Goal: Task Accomplishment & Management: Complete application form

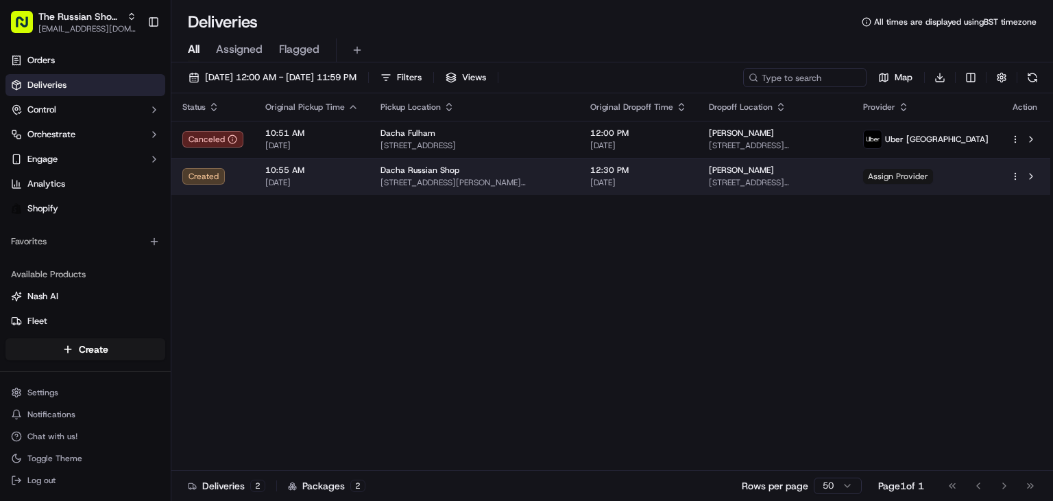
click at [933, 179] on span "Assign Provider" at bounding box center [898, 176] width 70 height 15
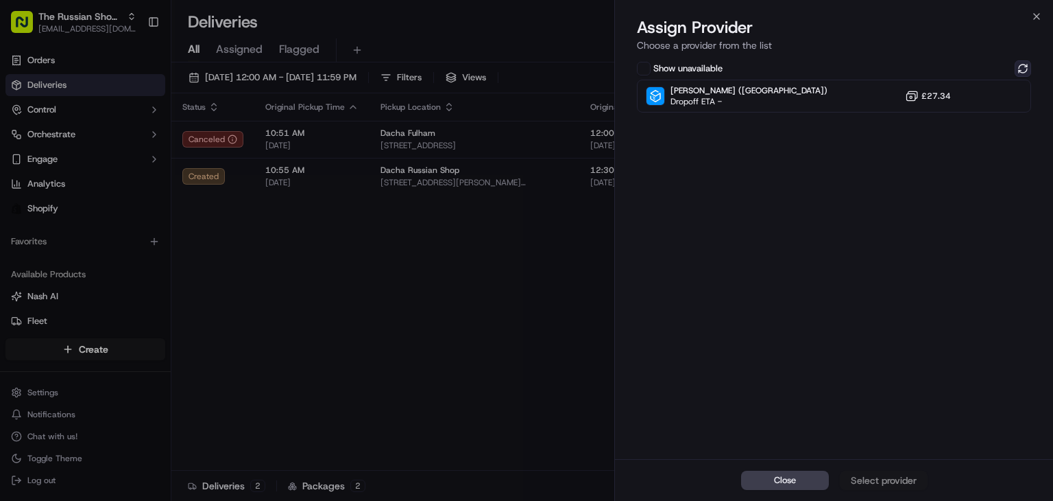
click at [1027, 67] on button at bounding box center [1023, 68] width 16 height 16
click at [658, 67] on label "Show unavailable" at bounding box center [688, 68] width 69 height 12
click at [651, 67] on button "Show unavailable" at bounding box center [644, 69] width 14 height 14
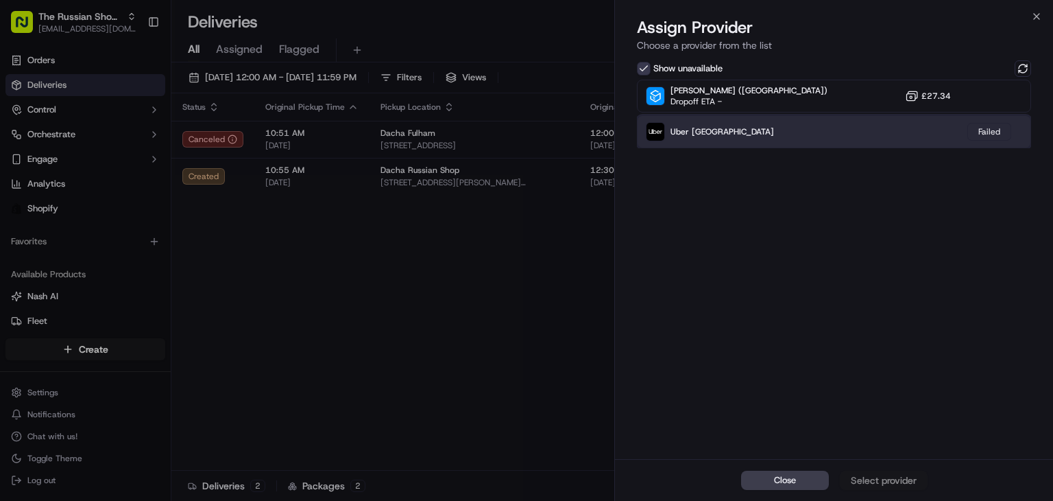
click at [676, 128] on span "Uber [GEOGRAPHIC_DATA]" at bounding box center [723, 131] width 104 height 11
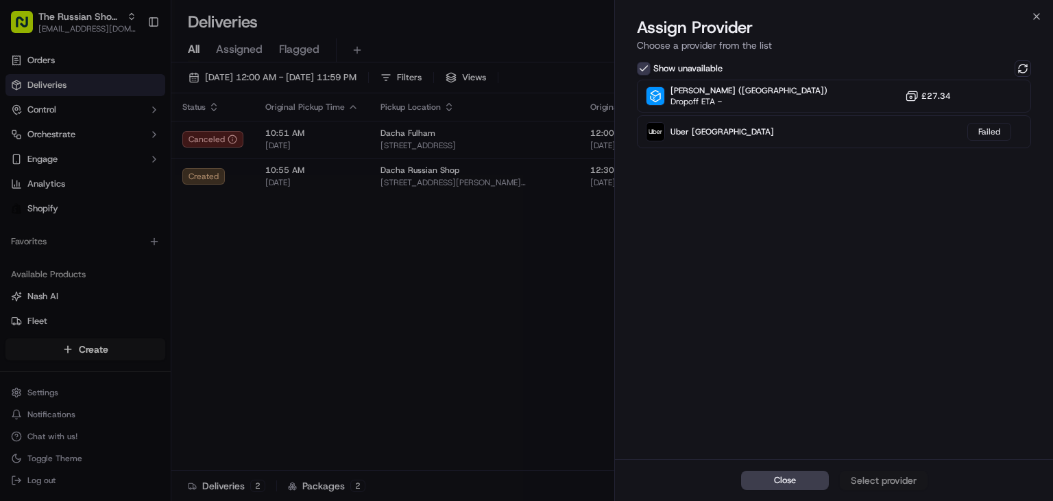
click at [643, 64] on button "Show unavailable" at bounding box center [644, 69] width 14 height 14
click at [1039, 15] on icon "button" at bounding box center [1037, 16] width 11 height 11
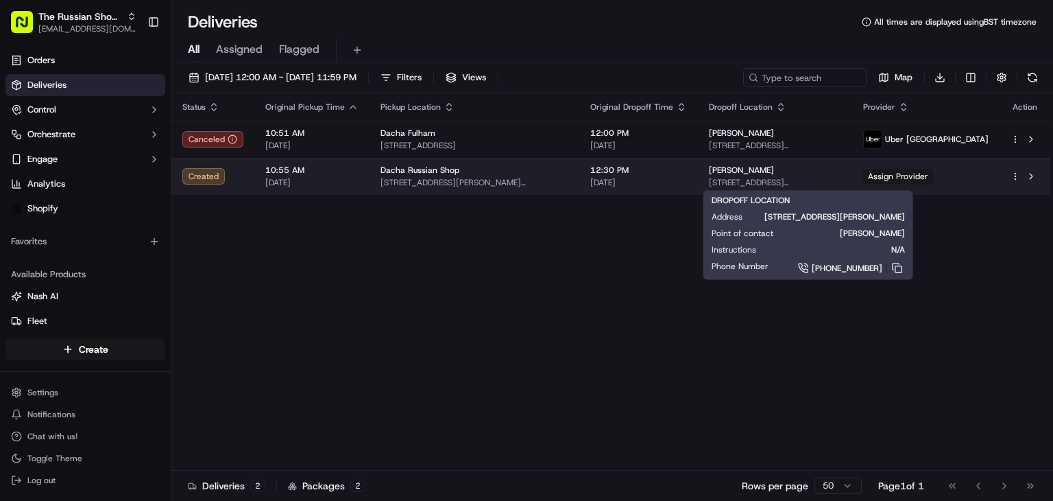
click at [739, 176] on div "[PERSON_NAME] [STREET_ADDRESS][PERSON_NAME]" at bounding box center [775, 176] width 132 height 23
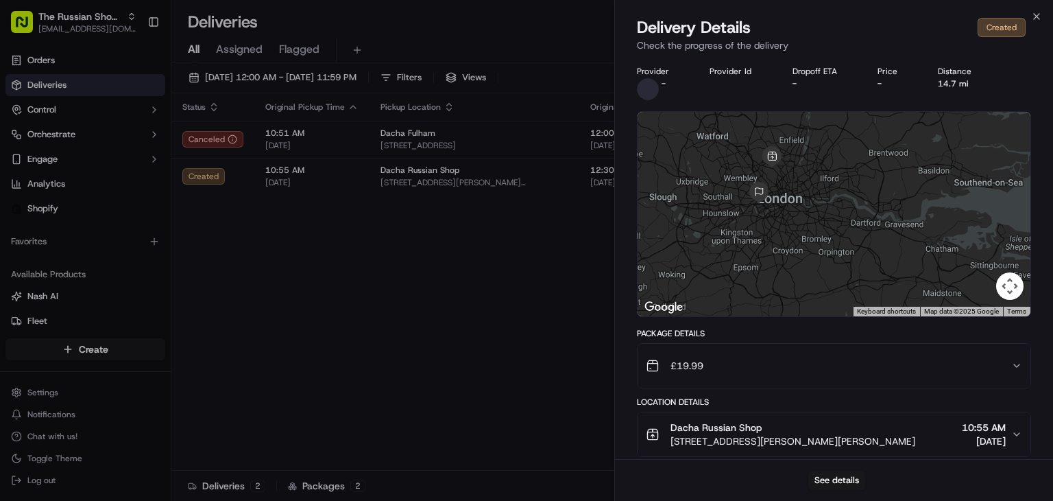
click at [1037, 25] on div "Delivery Details Created Check the progress of the delivery" at bounding box center [834, 36] width 438 height 41
click at [1034, 17] on icon "button" at bounding box center [1037, 16] width 11 height 11
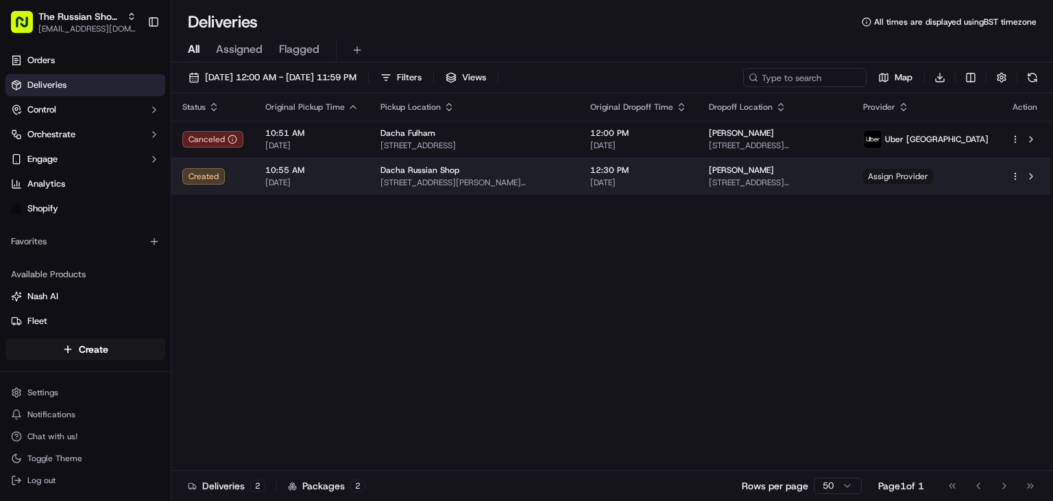
click at [933, 170] on span "Assign Provider" at bounding box center [898, 176] width 70 height 15
click at [961, 184] on td "Assign Provider" at bounding box center [926, 176] width 147 height 37
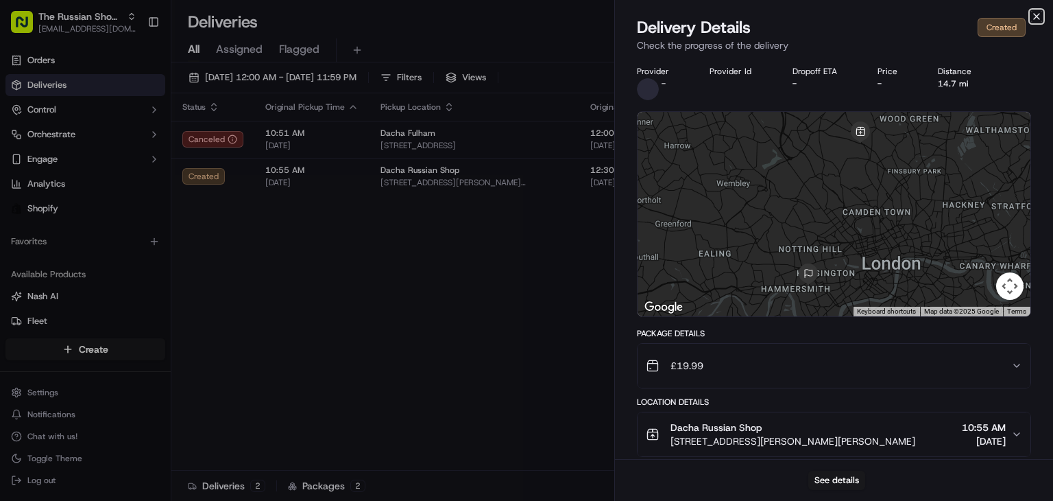
click at [1040, 20] on icon "button" at bounding box center [1037, 16] width 11 height 11
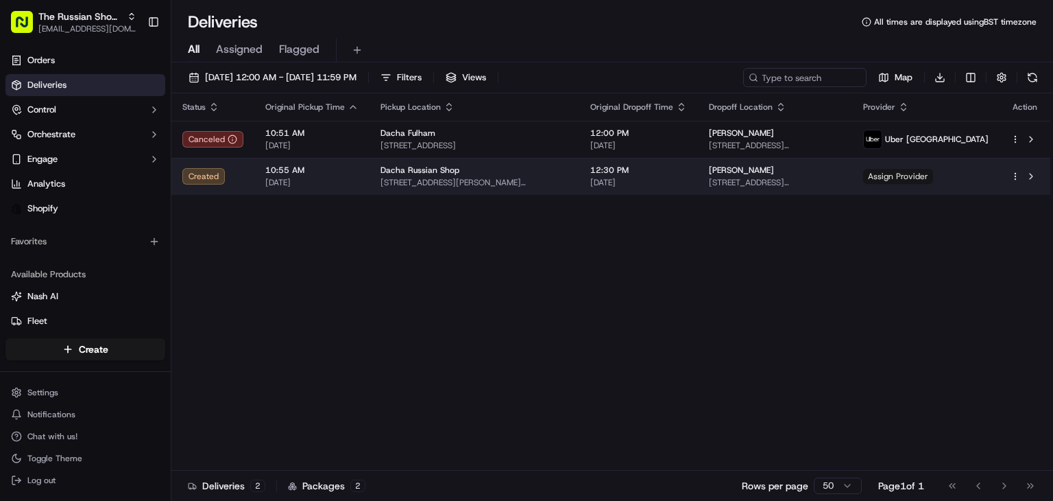
click at [922, 175] on span "Assign Provider" at bounding box center [898, 176] width 70 height 15
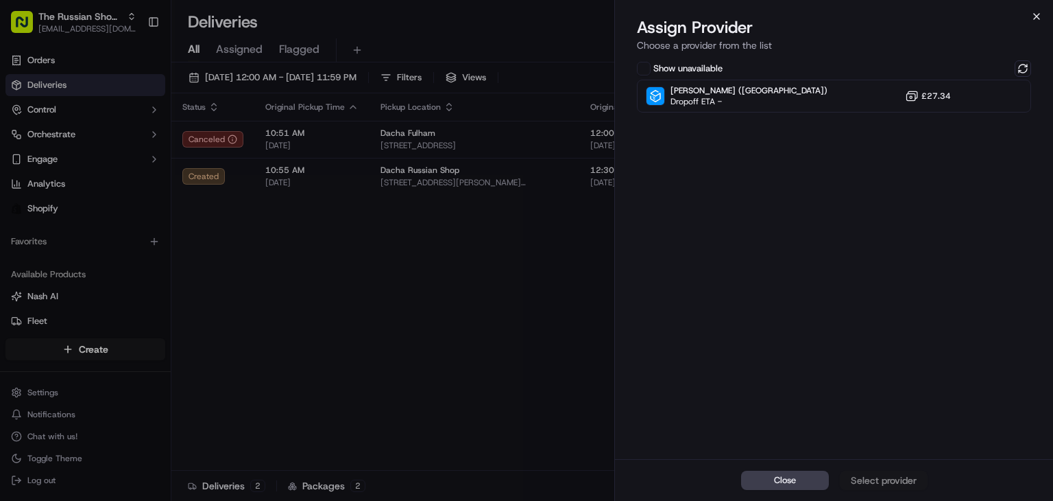
click at [1038, 19] on icon "button" at bounding box center [1037, 16] width 11 height 11
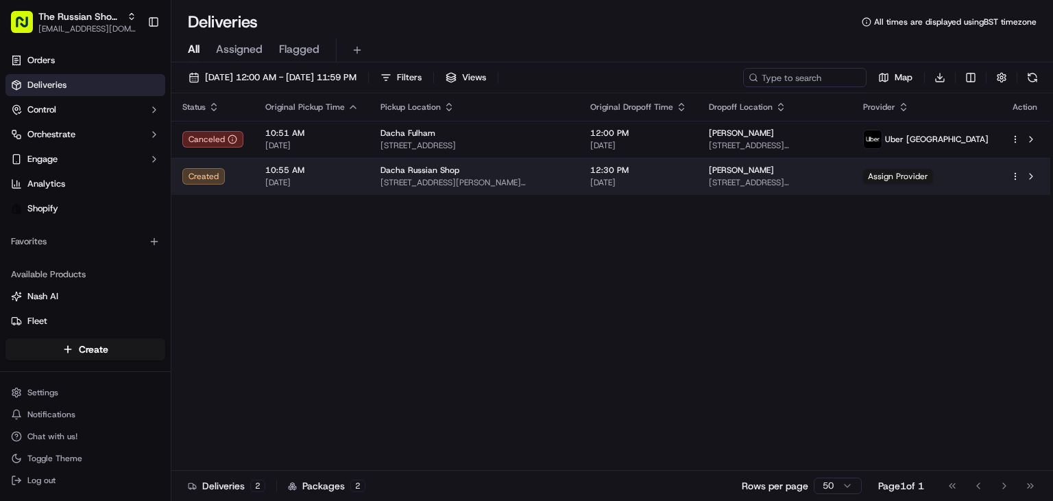
click at [298, 167] on span "10:55 AM" at bounding box center [311, 170] width 93 height 11
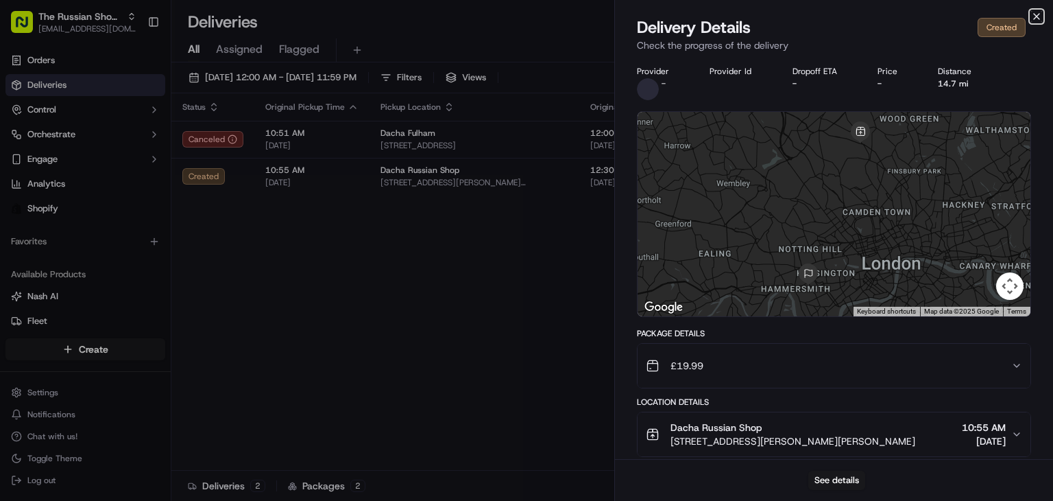
click at [1035, 20] on icon "button" at bounding box center [1037, 16] width 11 height 11
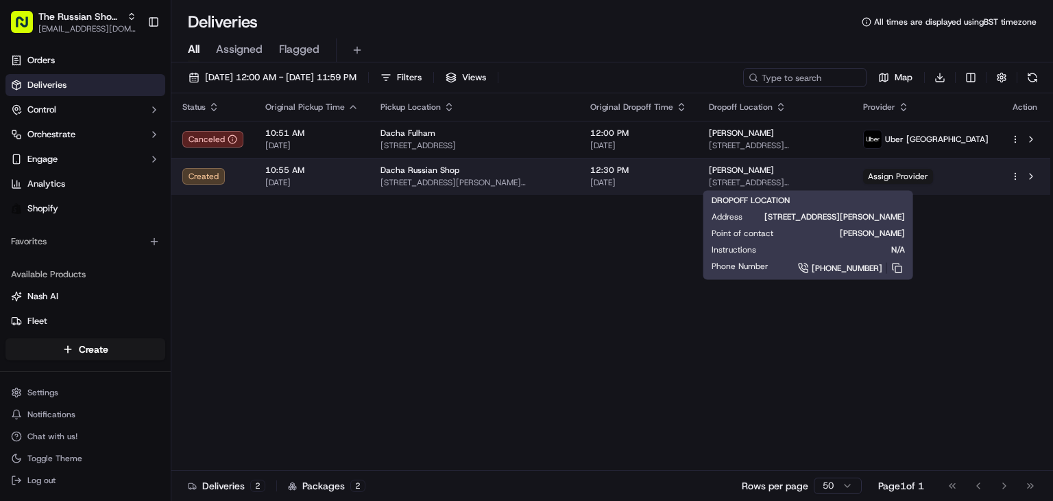
click at [733, 185] on span "[STREET_ADDRESS][PERSON_NAME]" at bounding box center [775, 182] width 132 height 11
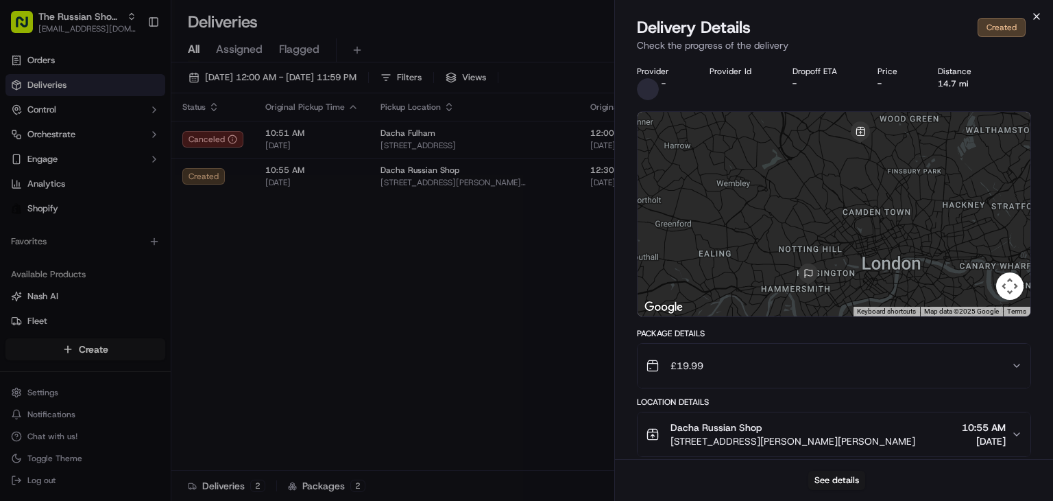
click at [1035, 15] on icon "button" at bounding box center [1037, 16] width 11 height 11
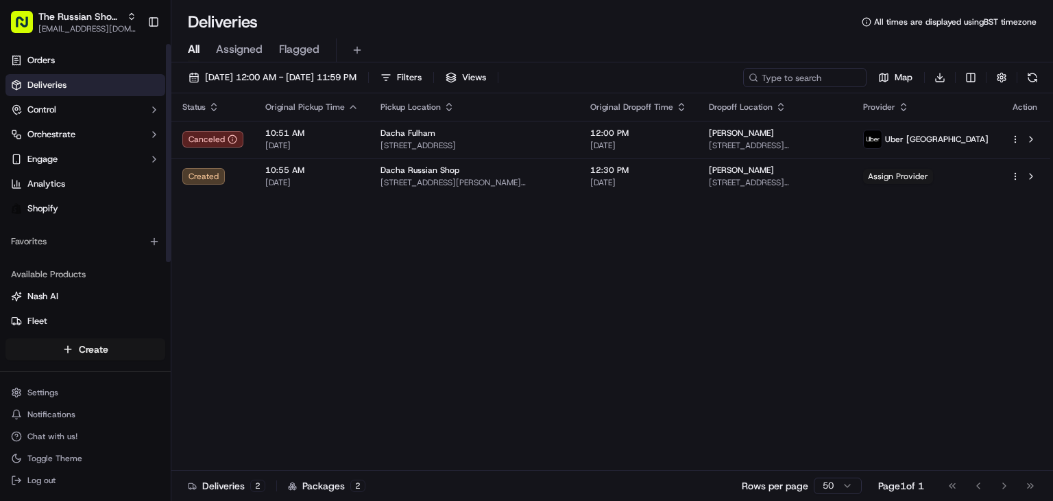
click at [114, 346] on html "The Russian Shop LTD dachashop2021@gmail.com Toggle Sidebar Orders Deliveries C…" at bounding box center [526, 250] width 1053 height 501
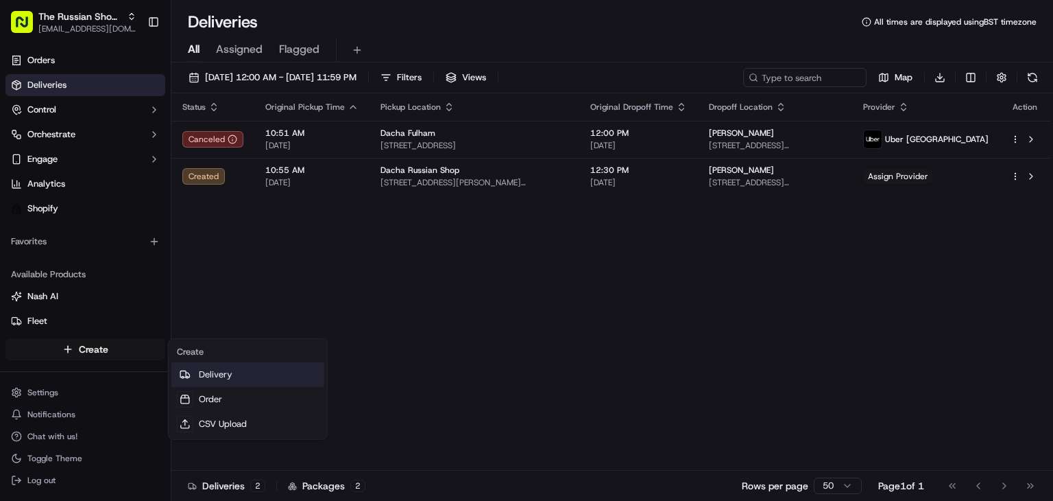
click at [227, 374] on link "Delivery" at bounding box center [247, 374] width 153 height 25
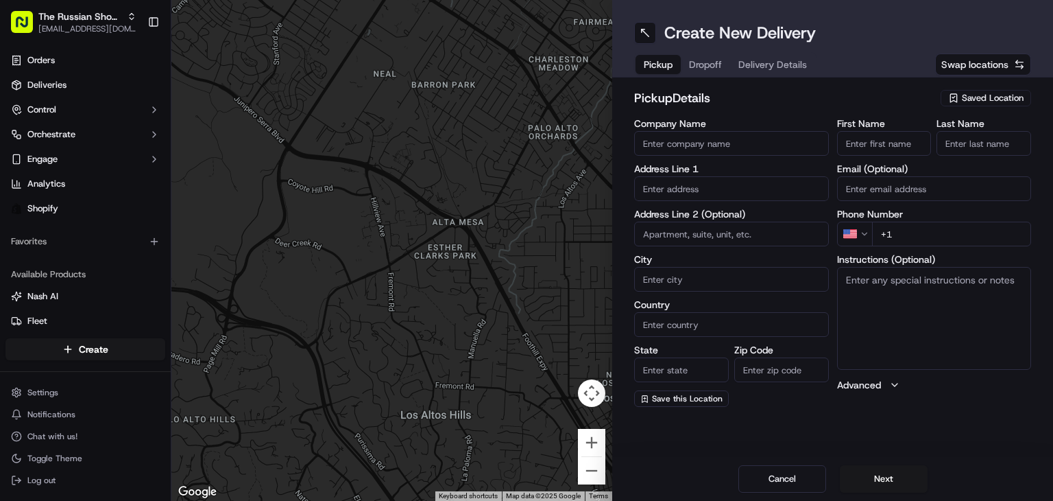
click at [693, 134] on input "Company Name" at bounding box center [731, 143] width 195 height 25
type input "Dacha Russian Shop"
click at [722, 181] on input "text" at bounding box center [731, 188] width 195 height 25
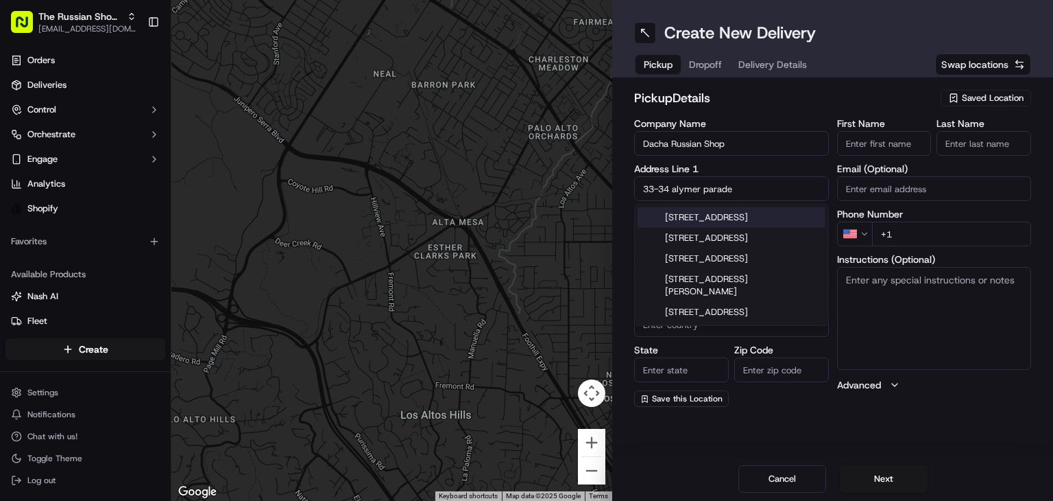
click at [712, 217] on div "33-34 Aylmer Parade, London, UK" at bounding box center [732, 217] width 188 height 21
type input "[STREET_ADDRESS][PERSON_NAME][PERSON_NAME]"
type input "London"
type input "United Kingdom"
type input "England"
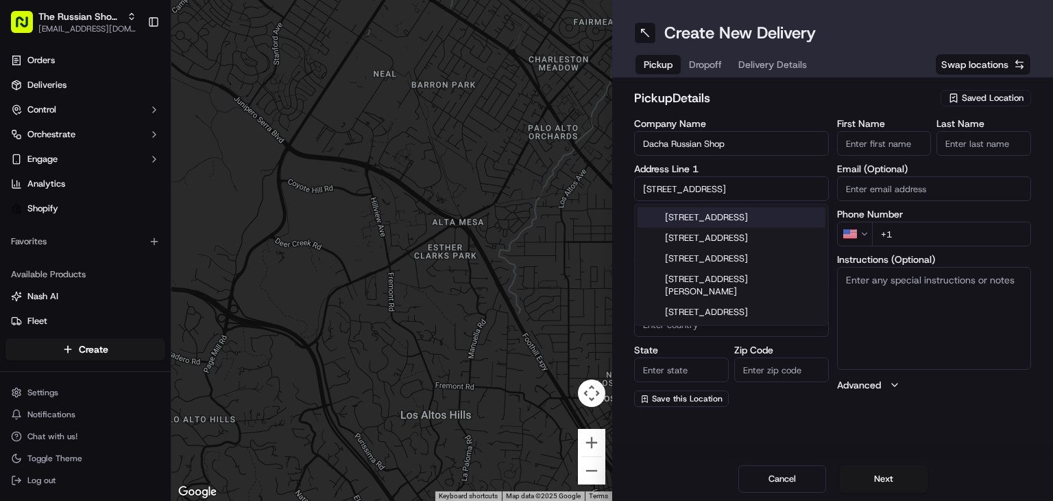
type input "N2 0PE"
type input "33 Aylmer Parade"
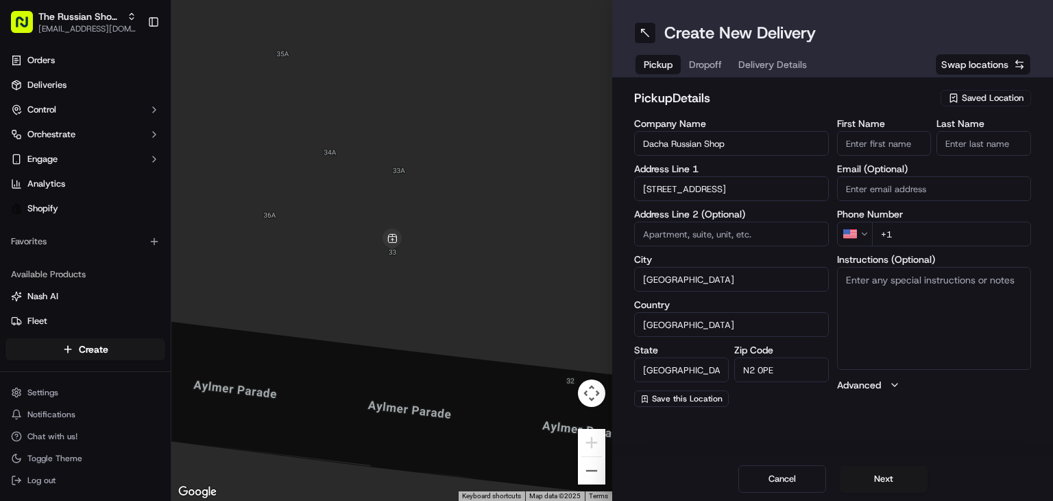
click at [857, 250] on div "First Name Last Name Email (Optional) Phone Number US +1 Instructions (Optional…" at bounding box center [934, 263] width 195 height 288
click at [854, 241] on html "The Russian Shop LTD dachashop2021@gmail.com Toggle Sidebar Orders Deliveries C…" at bounding box center [526, 250] width 1053 height 501
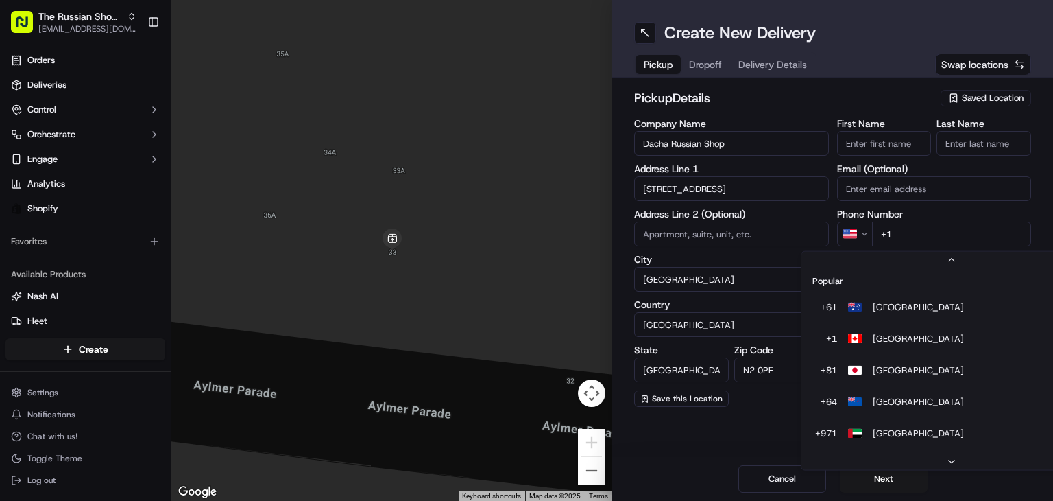
scroll to position [58, 0]
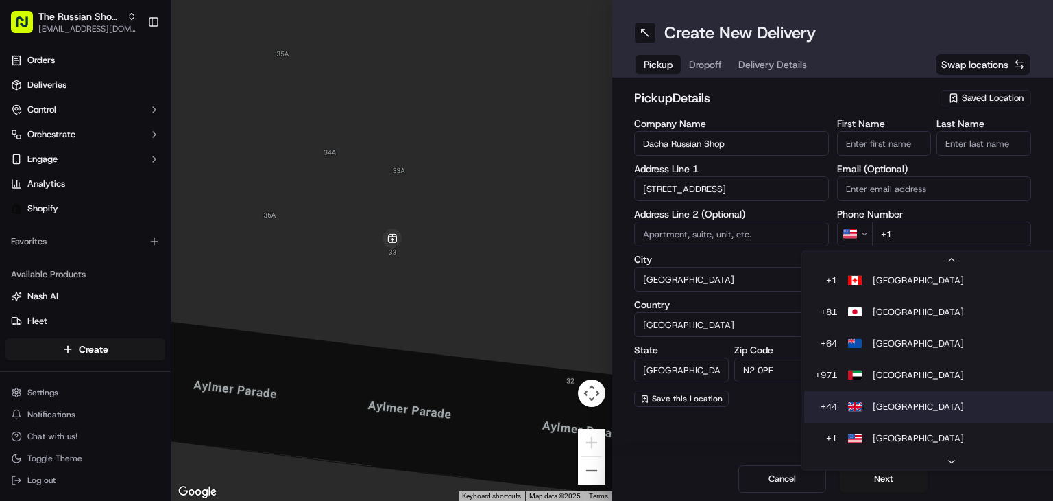
type input "+44"
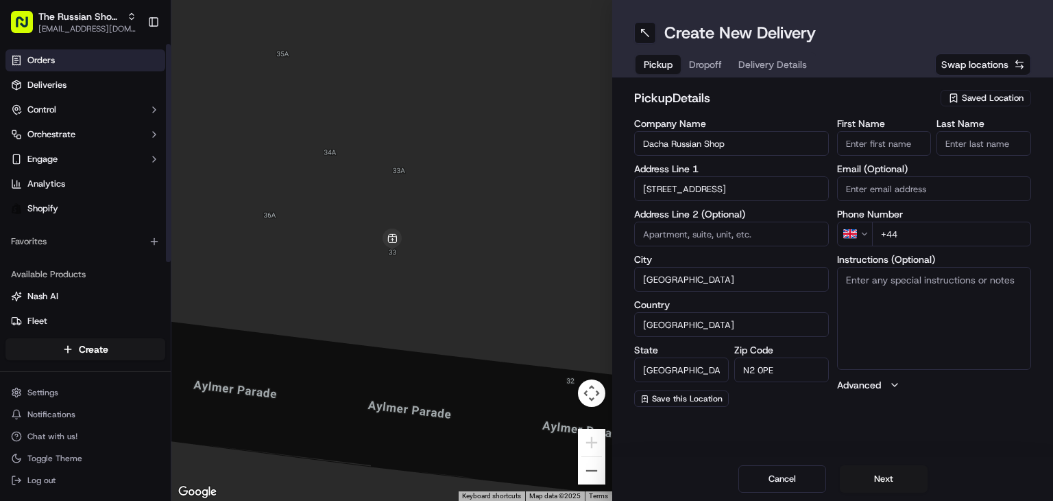
click at [79, 67] on link "Orders" at bounding box center [85, 60] width 160 height 22
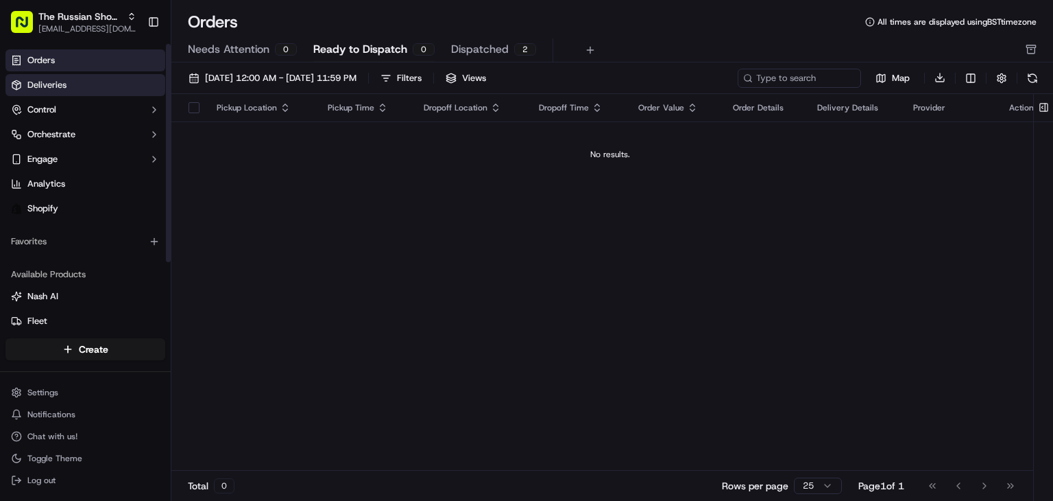
click at [91, 78] on link "Deliveries" at bounding box center [85, 85] width 160 height 22
